Goal: Task Accomplishment & Management: Use online tool/utility

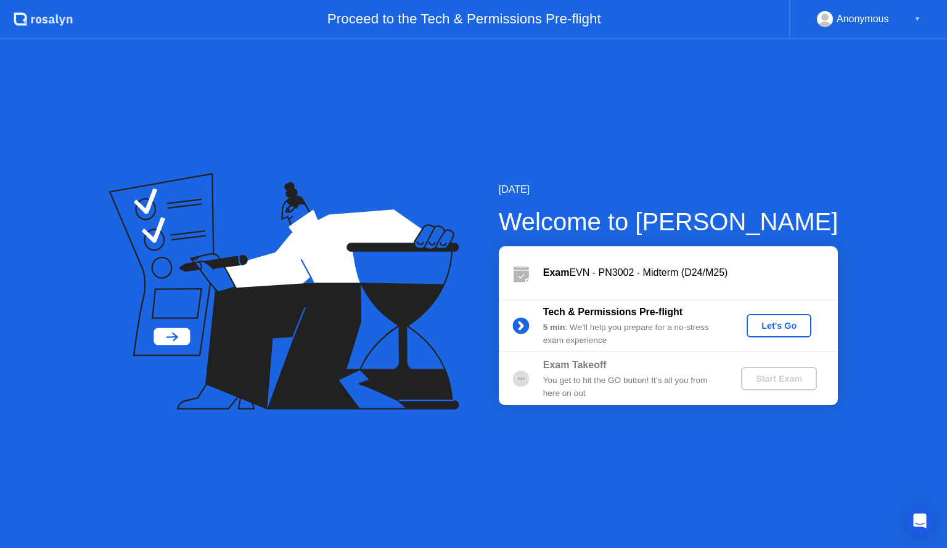
click at [795, 326] on div "Let's Go" at bounding box center [778, 326] width 55 height 10
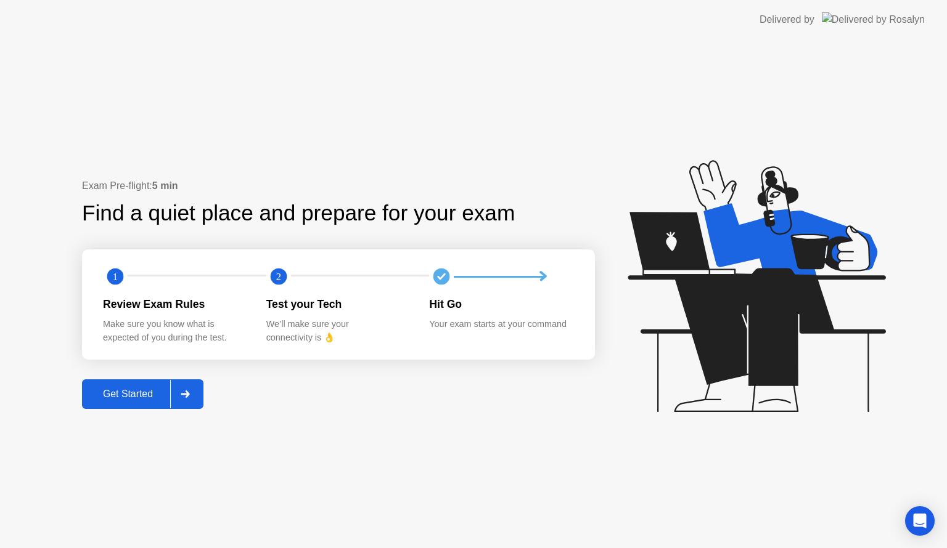
click at [135, 393] on div "Get Started" at bounding box center [128, 394] width 84 height 11
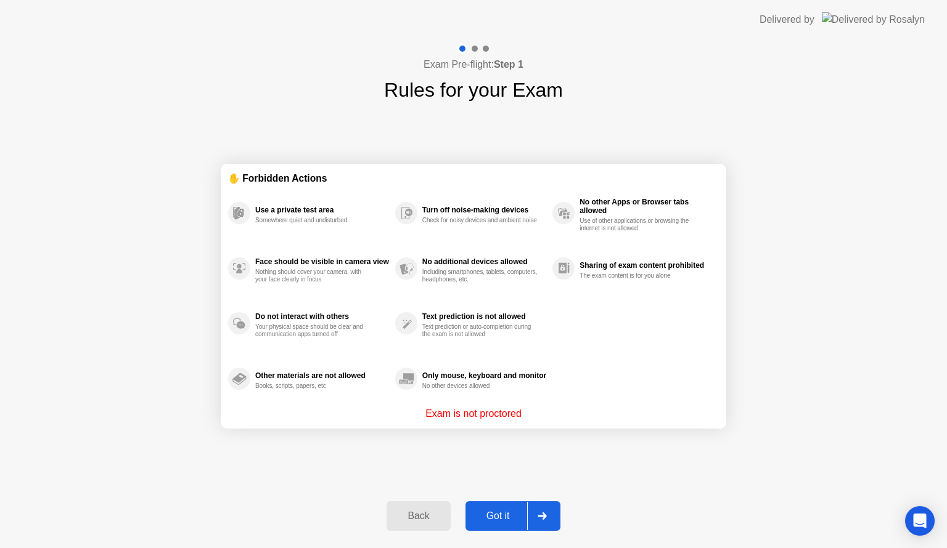
click at [488, 518] on div "Got it" at bounding box center [498, 516] width 58 height 11
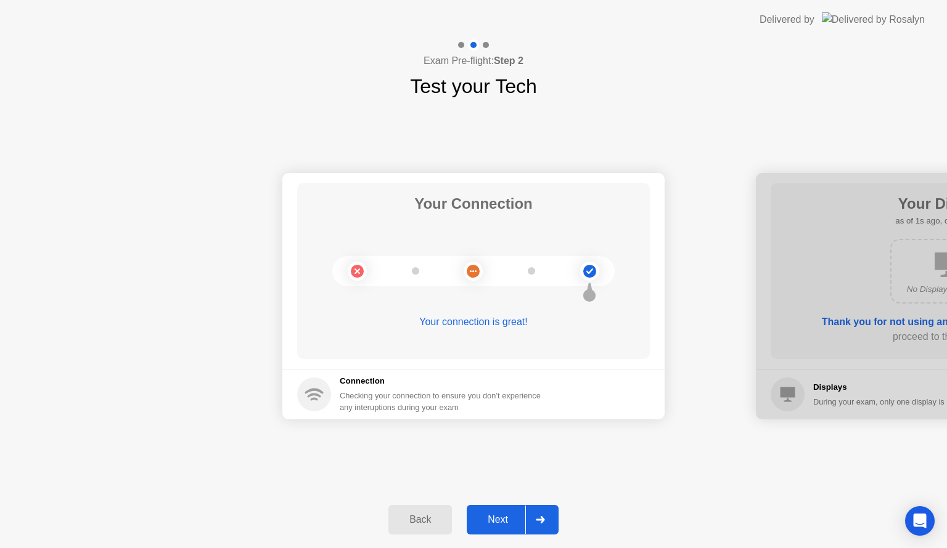
click at [504, 516] on div "Next" at bounding box center [497, 520] width 55 height 11
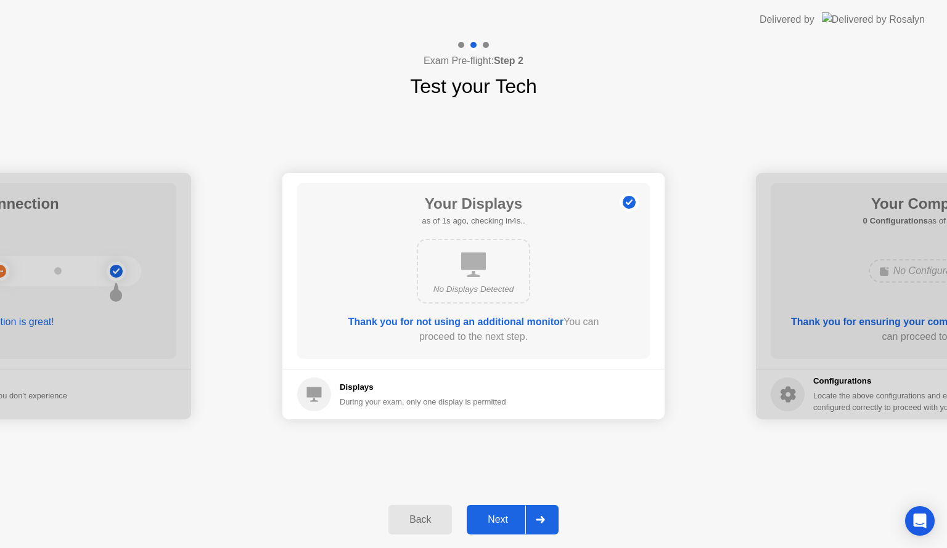
click at [504, 516] on div "Next" at bounding box center [497, 520] width 55 height 11
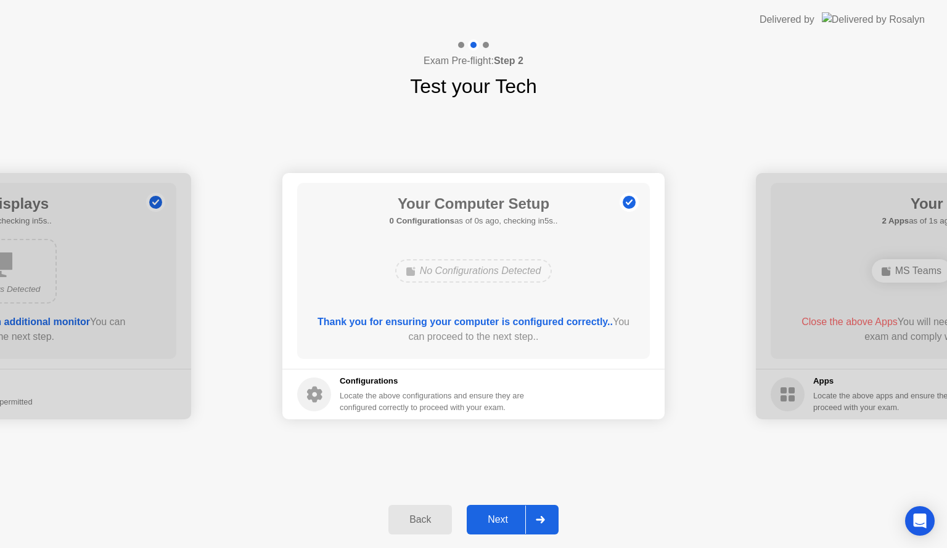
click at [504, 516] on div "Next" at bounding box center [497, 520] width 55 height 11
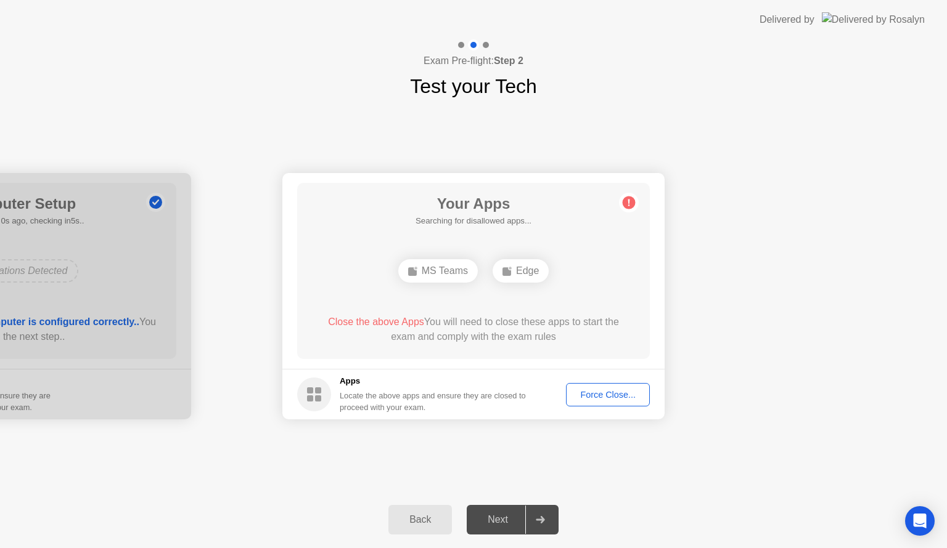
click at [504, 516] on div "Next" at bounding box center [497, 520] width 55 height 11
click at [497, 524] on div "Next" at bounding box center [497, 520] width 55 height 11
click at [594, 397] on div "Force Close..." at bounding box center [607, 395] width 75 height 10
click at [604, 393] on div "Force Close..." at bounding box center [607, 395] width 75 height 10
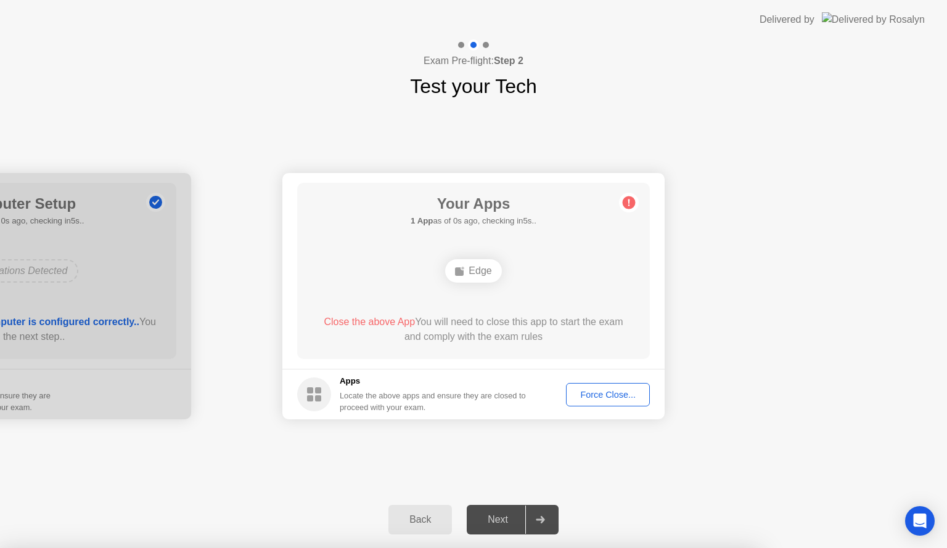
click at [611, 392] on div "Force Close..." at bounding box center [607, 395] width 75 height 10
drag, startPoint x: 751, startPoint y: 463, endPoint x: 742, endPoint y: 466, distance: 9.6
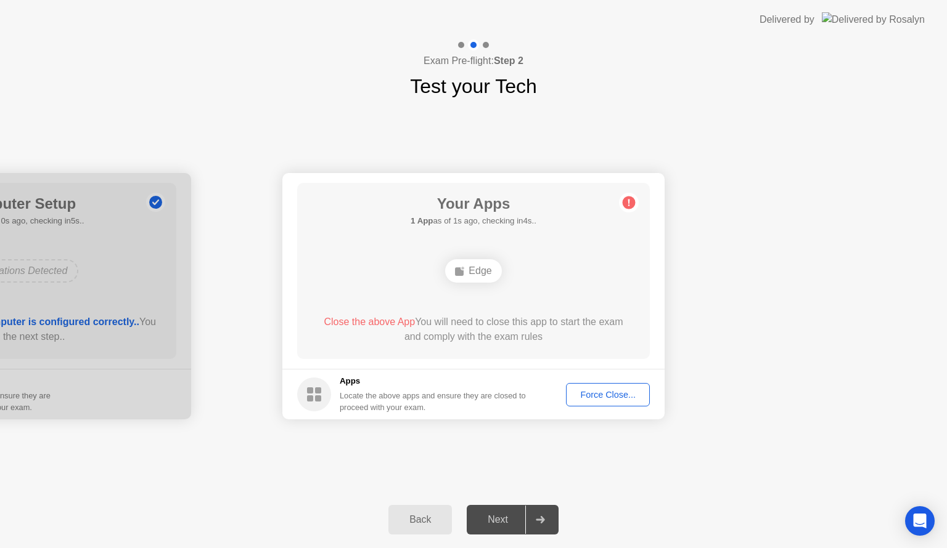
click at [751, 463] on div "Your Connection Your connection is great! Connection Checking your connection t…" at bounding box center [473, 296] width 947 height 391
click at [493, 522] on div "Next" at bounding box center [497, 520] width 55 height 11
click at [587, 390] on div "Force Close..." at bounding box center [607, 395] width 75 height 10
click at [502, 523] on div "Next" at bounding box center [497, 520] width 55 height 11
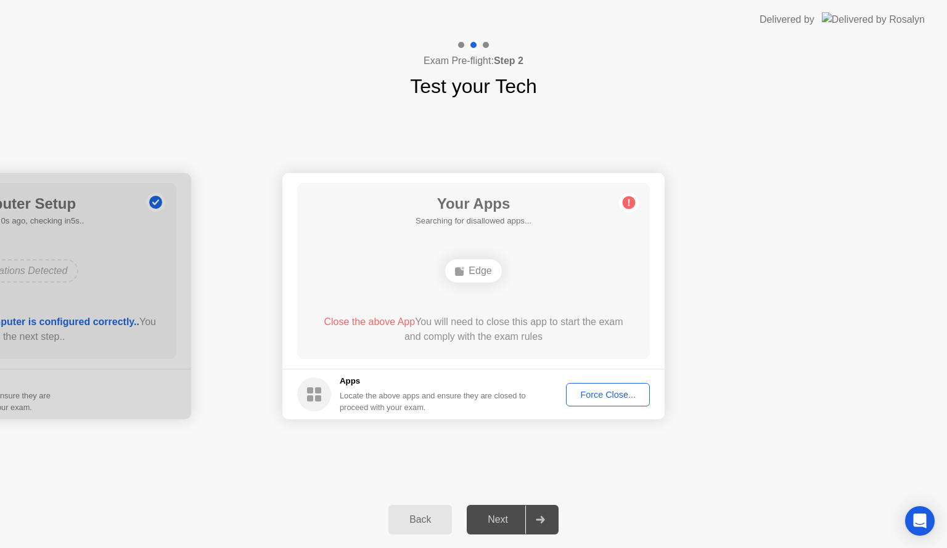
click at [603, 379] on footer "Apps Locate the above apps and ensure they are closed to proceed with your exam…" at bounding box center [473, 394] width 382 height 51
click at [603, 390] on div "Force Close..." at bounding box center [607, 395] width 75 height 10
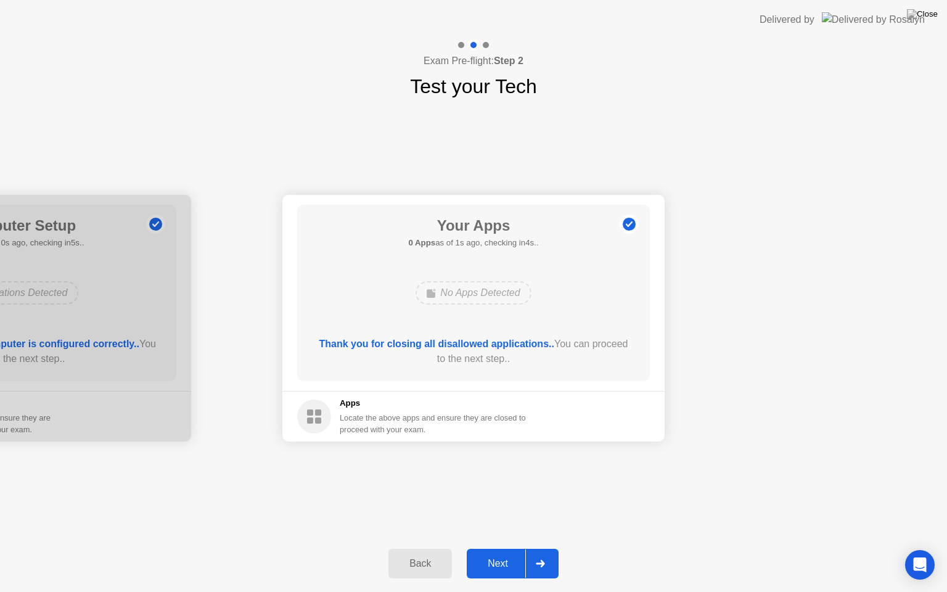
click at [499, 548] on div "Next" at bounding box center [497, 563] width 55 height 11
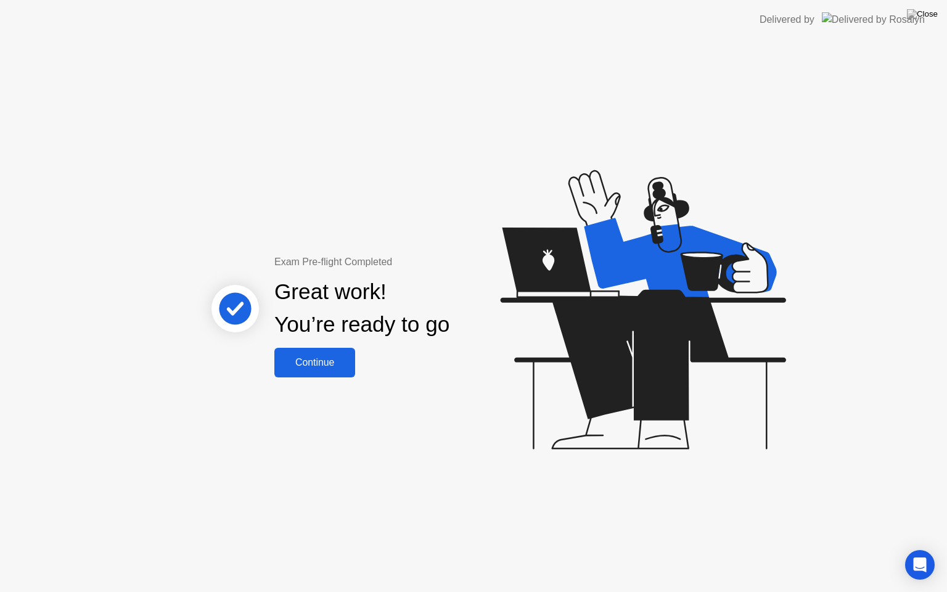
click at [307, 367] on div "Continue" at bounding box center [314, 362] width 73 height 11
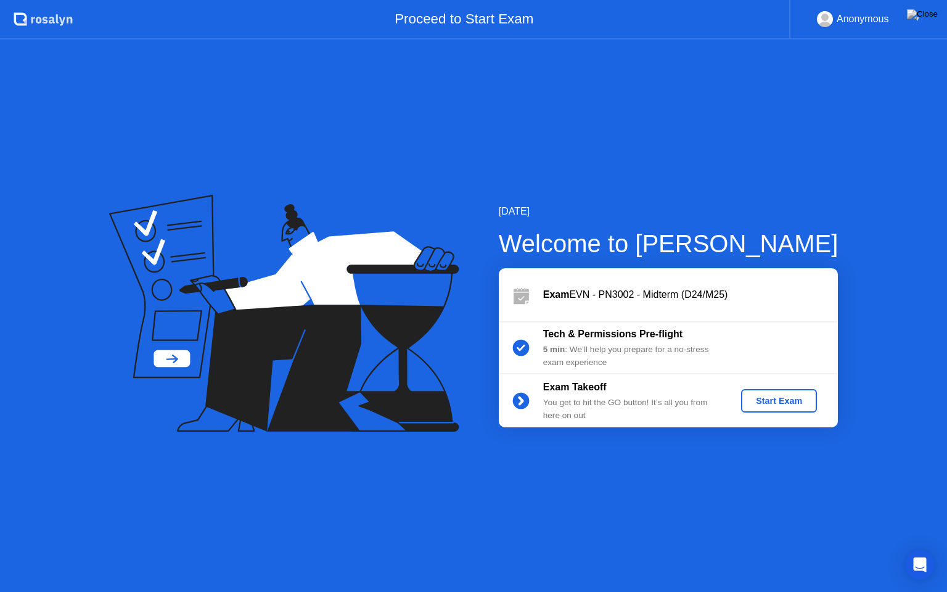
click at [770, 405] on div "Start Exam" at bounding box center [779, 401] width 66 height 10
